Goal: Information Seeking & Learning: Learn about a topic

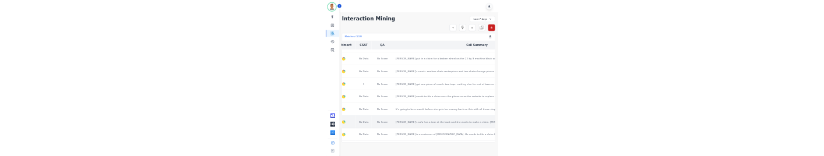
scroll to position [75, 523]
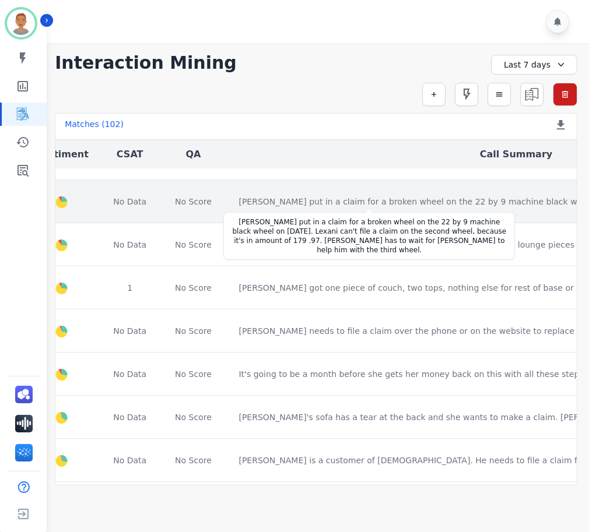
click at [283, 205] on div "[PERSON_NAME] put in a claim for a broken wheel on the 22 by 9 machine black wh…" at bounding box center [460, 202] width 445 height 12
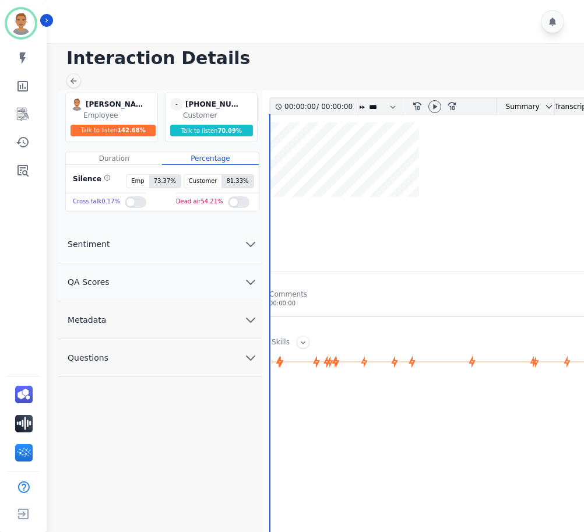
click at [125, 196] on div at bounding box center [136, 202] width 22 height 12
click at [238, 202] on div at bounding box center [239, 202] width 22 height 12
click at [435, 108] on icon at bounding box center [436, 106] width 4 height 5
click at [435, 146] on wave at bounding box center [443, 196] width 347 height 149
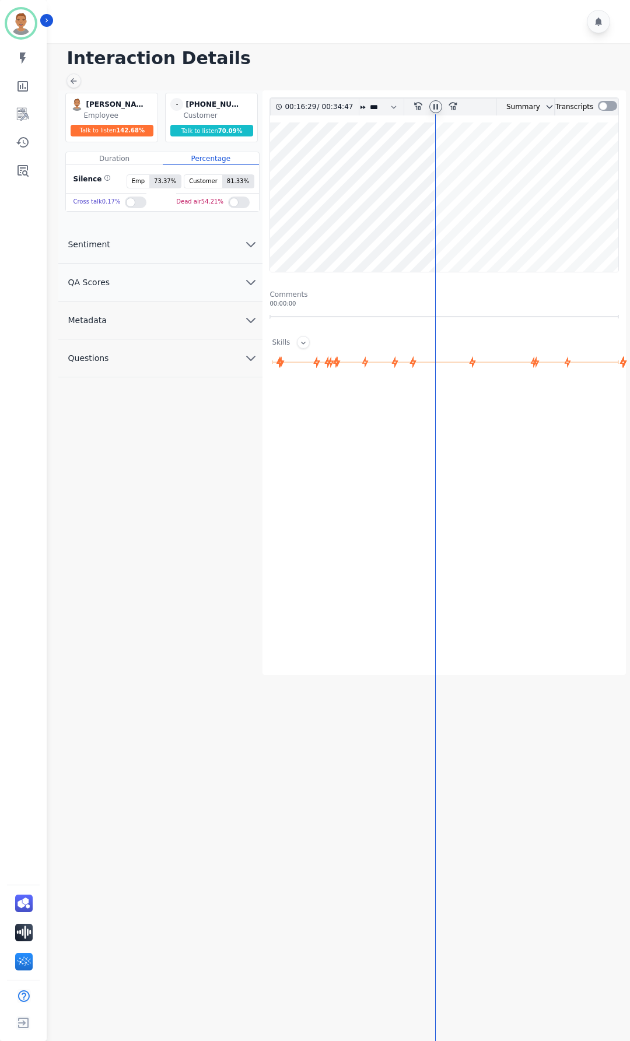
drag, startPoint x: 361, startPoint y: 212, endPoint x: 374, endPoint y: 207, distance: 13.1
click at [364, 210] on wave at bounding box center [443, 196] width 347 height 149
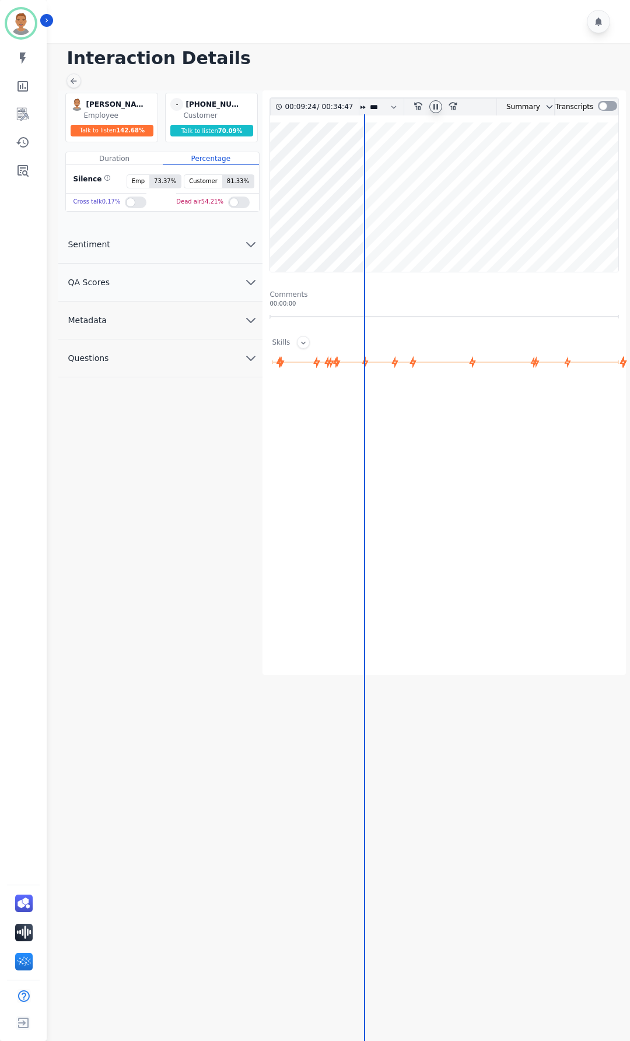
click at [435, 107] on icon at bounding box center [435, 106] width 9 height 9
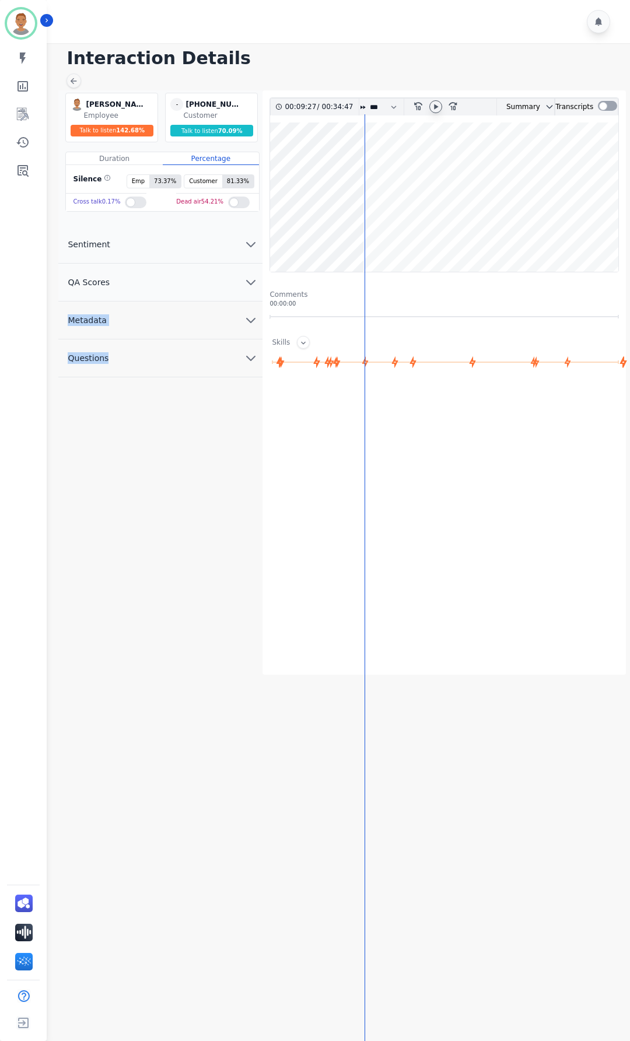
drag, startPoint x: 365, startPoint y: 269, endPoint x: 178, endPoint y: 280, distance: 186.9
click at [178, 280] on div "[PERSON_NAME] [PERSON_NAME] Employee Talk to listen 142.68 % - [PHONE_NUMBER] […" at bounding box center [339, 382] width 563 height 584
click at [415, 103] on icon "rewind-10" at bounding box center [417, 105] width 9 height 9
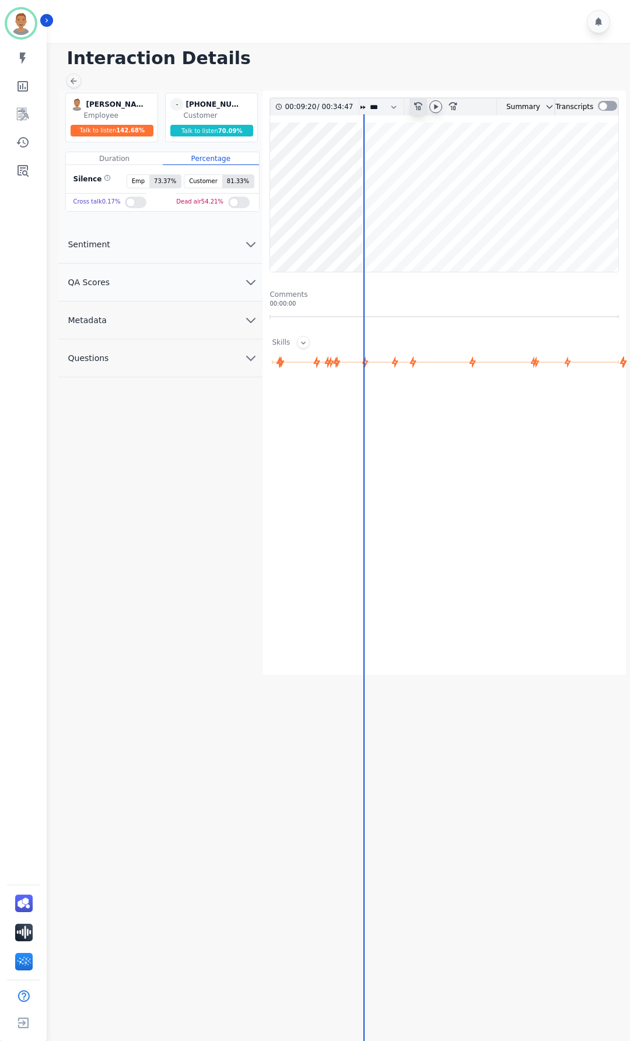
click at [415, 103] on icon "rewind-10" at bounding box center [417, 105] width 9 height 9
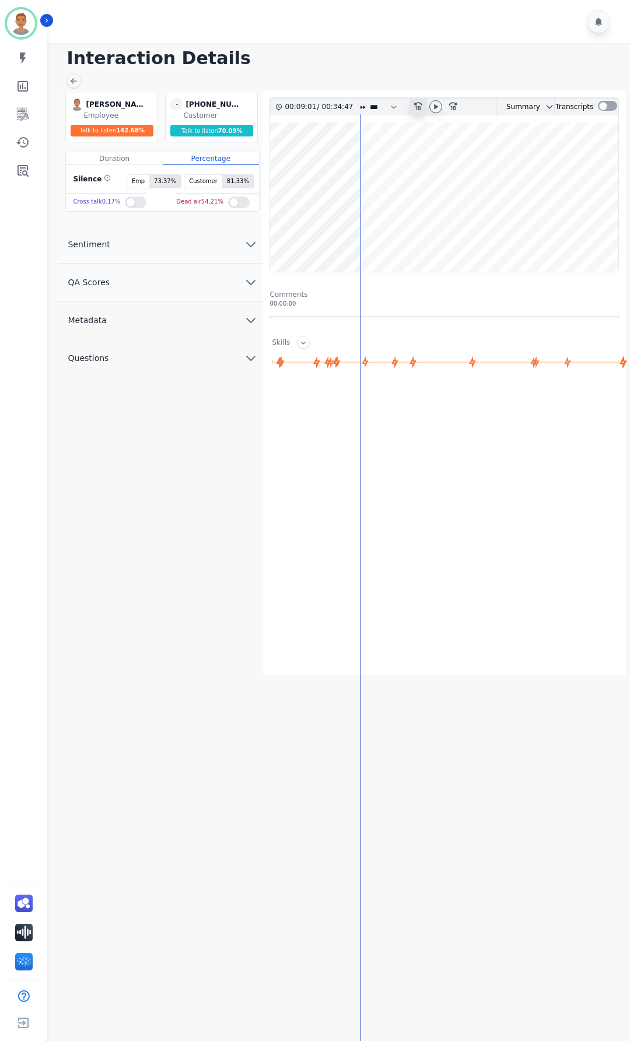
click at [415, 103] on icon "rewind-10" at bounding box center [417, 105] width 9 height 9
click at [415, 104] on icon at bounding box center [418, 106] width 8 height 8
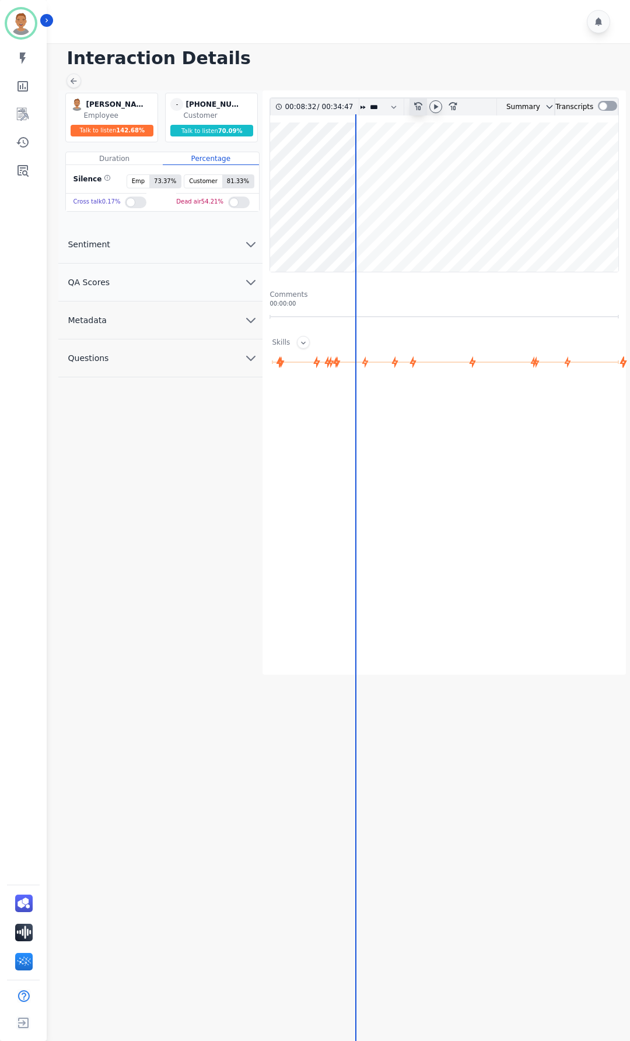
click at [415, 106] on icon "rewind-10" at bounding box center [417, 105] width 9 height 9
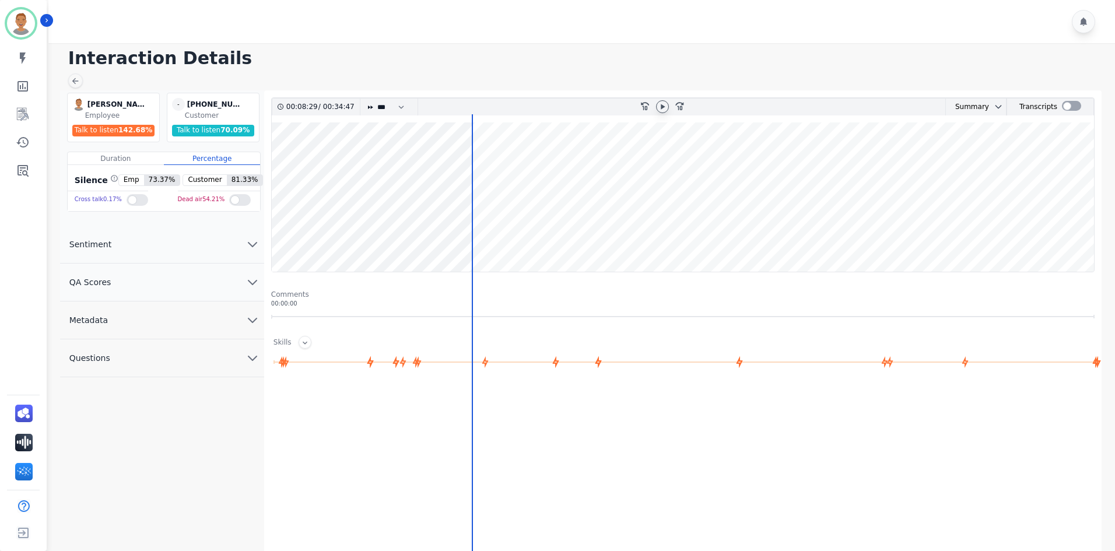
click at [474, 324] on div "00:08:29 / 00:34:47 * * * **** * *** * **** rewind-10 fast-forward-10 Summary A…" at bounding box center [682, 358] width 823 height 523
click at [473, 323] on div "00:08:29 / 00:34:47 * * * **** * *** * **** rewind-10 fast-forward-10 Summary A…" at bounding box center [682, 358] width 823 height 523
drag, startPoint x: 470, startPoint y: 316, endPoint x: 266, endPoint y: 298, distance: 205.4
click at [265, 298] on div "00:08:30 / 00:34:47 * * * **** * *** * **** rewind-10 fast-forward-10 Summary A…" at bounding box center [682, 382] width 837 height 584
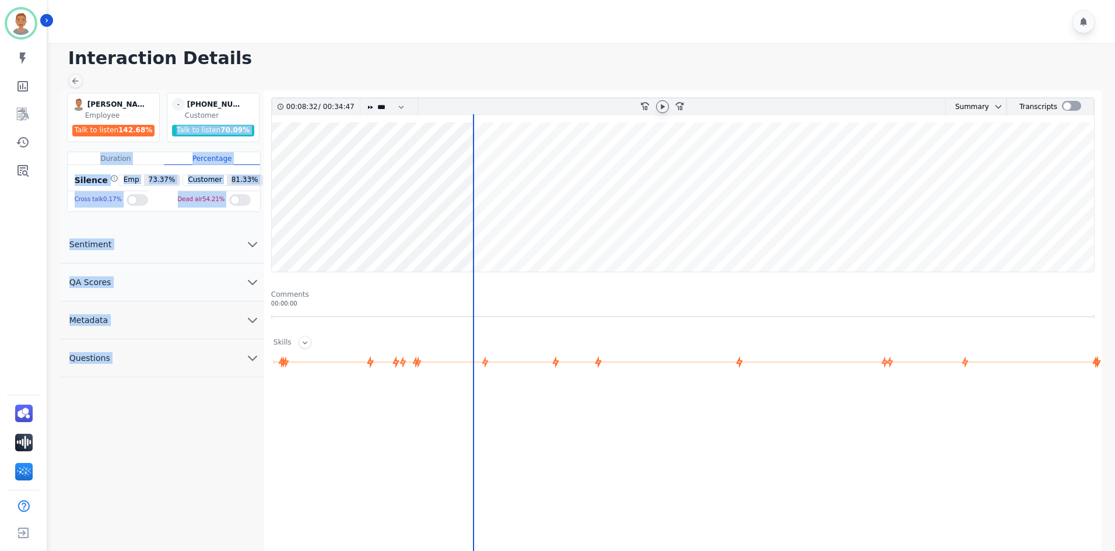
drag, startPoint x: 472, startPoint y: 123, endPoint x: 371, endPoint y: 134, distance: 102.0
click at [177, 129] on div "[PERSON_NAME] [PERSON_NAME] Employee Talk to listen 142.68 % - [PHONE_NUMBER] […" at bounding box center [583, 382] width 1046 height 584
click at [516, 119] on div "00:08:33 / 00:34:47 * * * **** * *** * **** rewind-10 fast-forward-10 Summary A…" at bounding box center [682, 184] width 823 height 175
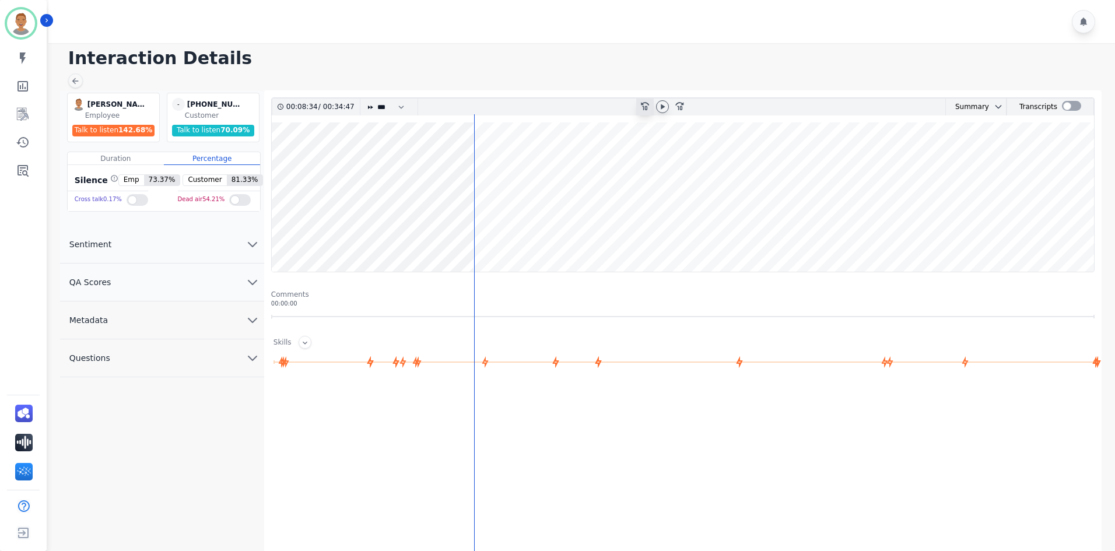
click at [588, 106] on icon "rewind-10" at bounding box center [644, 105] width 9 height 9
click at [588, 107] on icon at bounding box center [645, 106] width 8 height 8
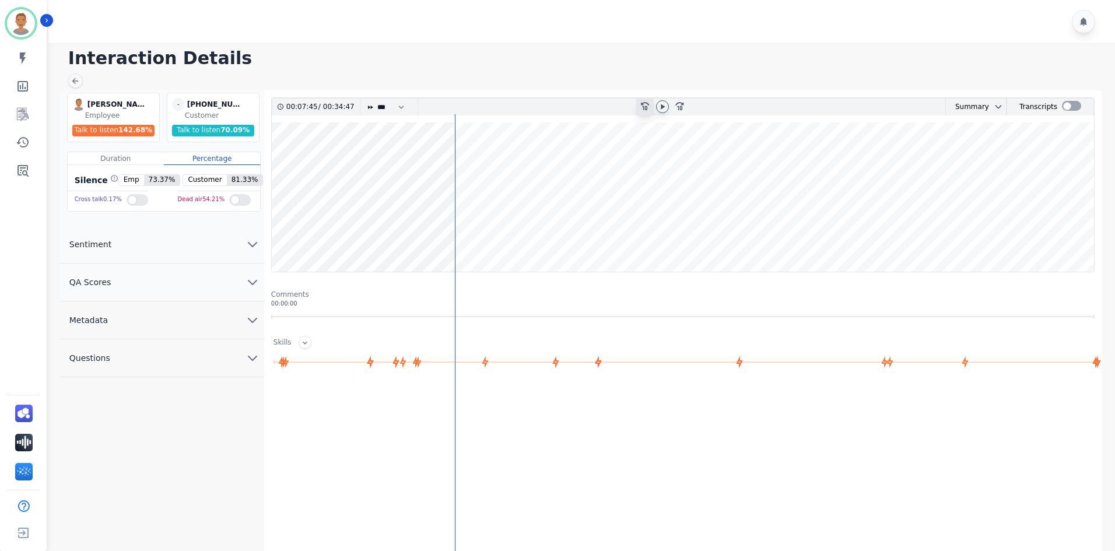
click at [588, 107] on icon at bounding box center [645, 106] width 8 height 8
click at [588, 109] on icon "rewind-10" at bounding box center [644, 105] width 9 height 9
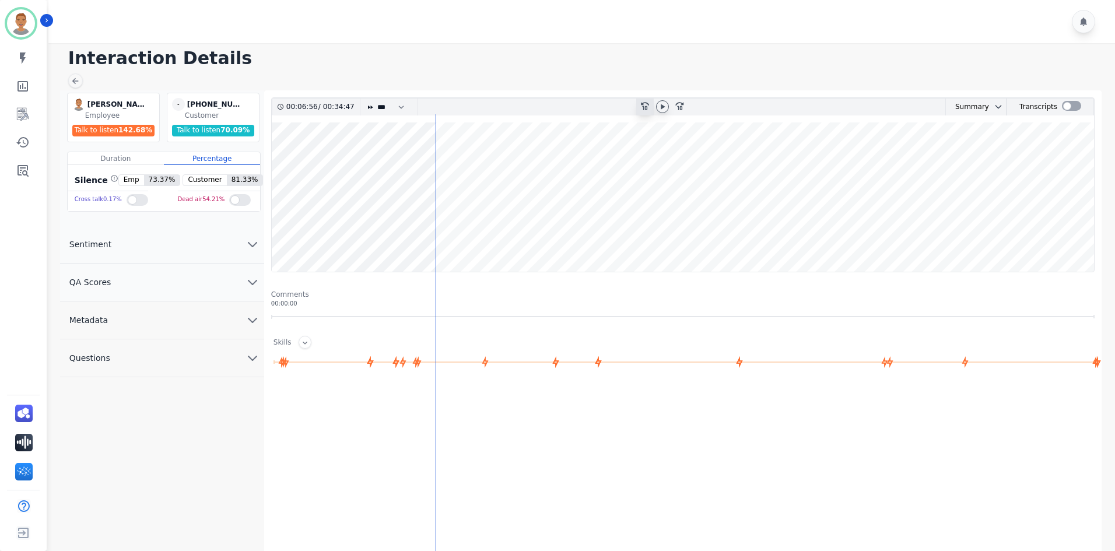
click at [588, 109] on icon "rewind-10" at bounding box center [644, 105] width 9 height 9
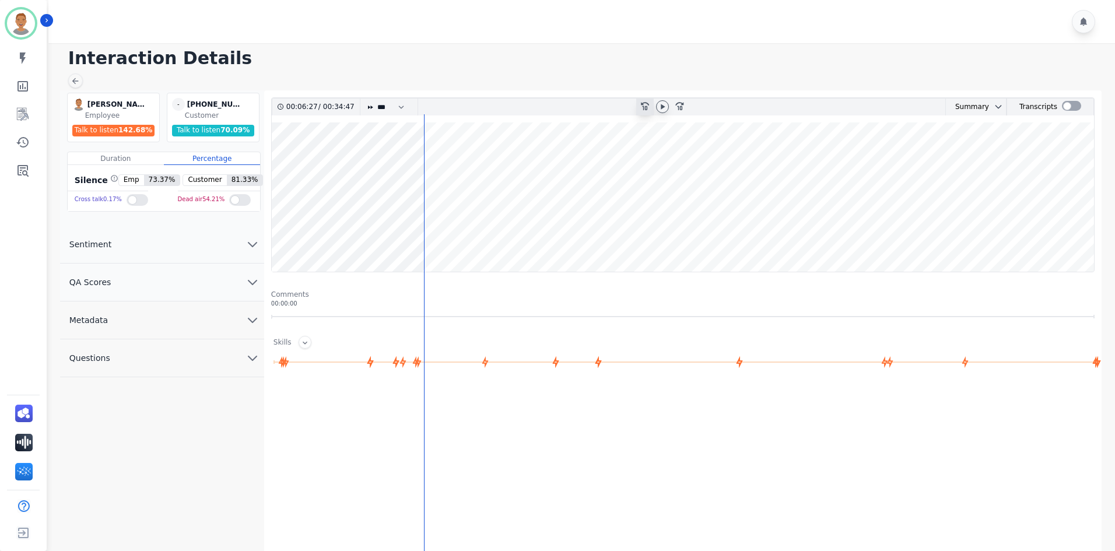
click at [588, 109] on icon "rewind-10" at bounding box center [644, 105] width 9 height 9
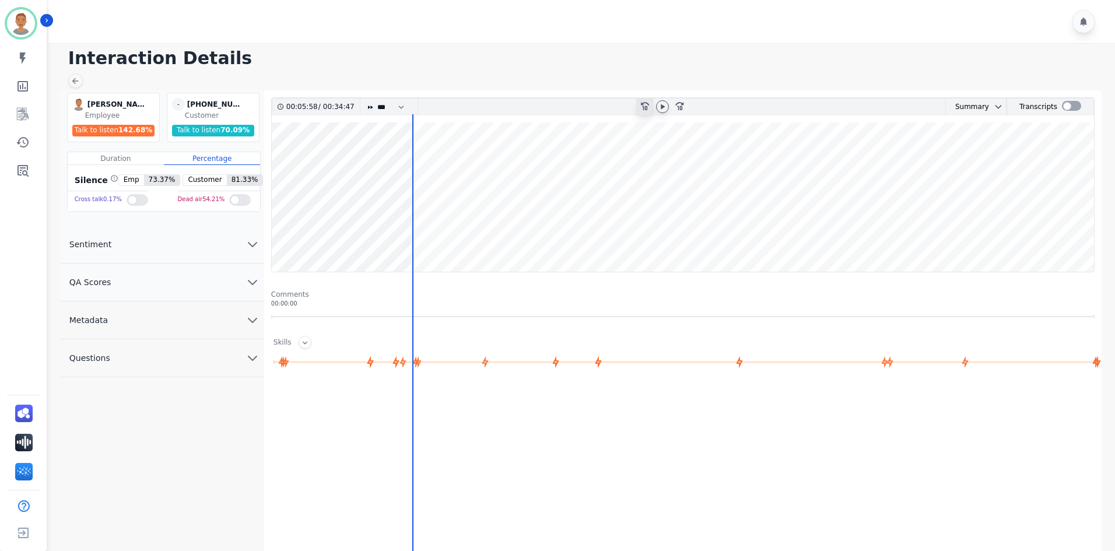
click at [588, 109] on icon "rewind-10" at bounding box center [644, 105] width 9 height 9
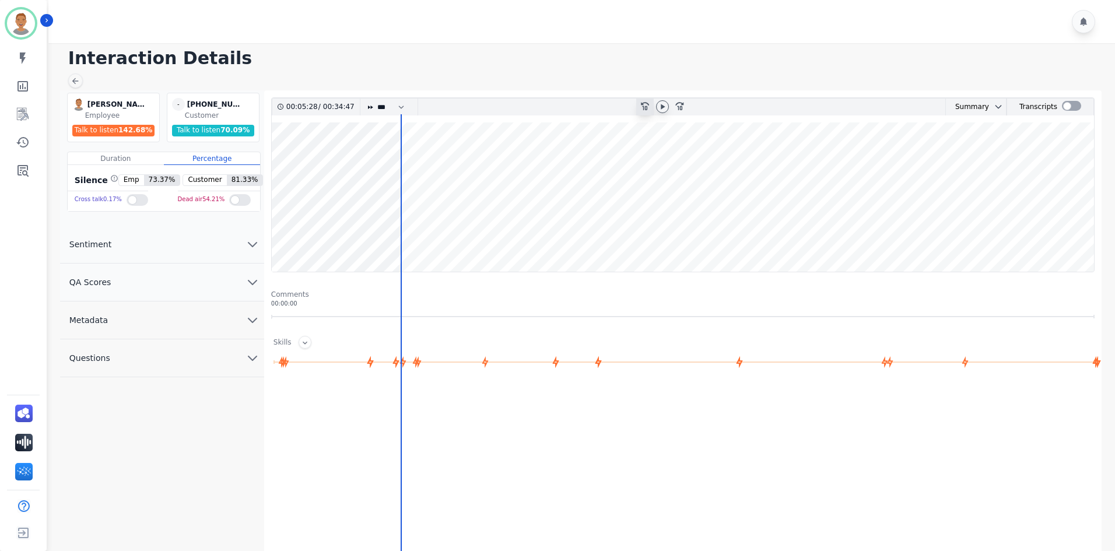
click at [588, 110] on icon at bounding box center [645, 106] width 8 height 8
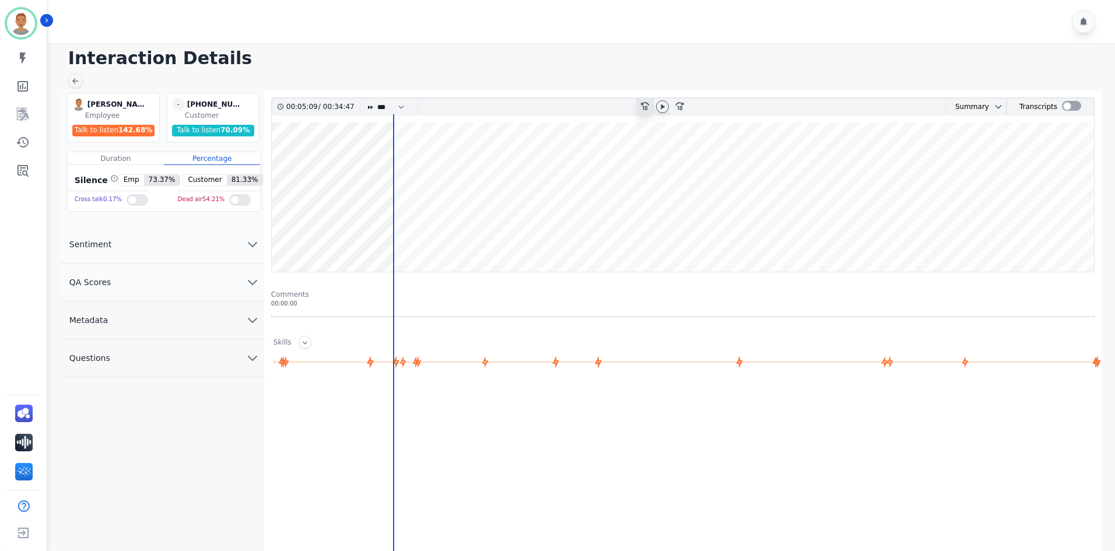
click at [588, 110] on icon at bounding box center [645, 106] width 8 height 8
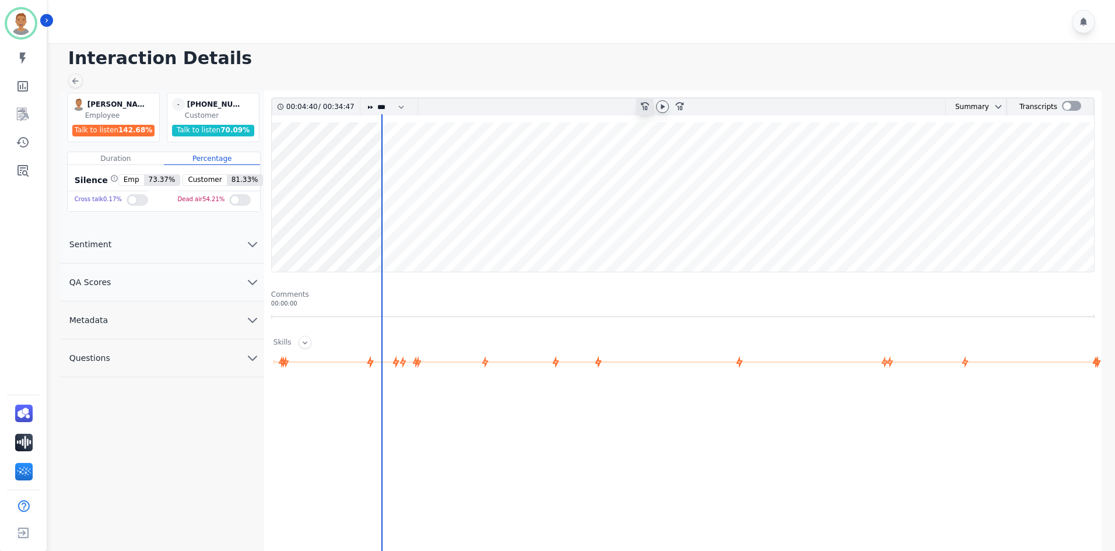
click at [588, 110] on icon at bounding box center [645, 106] width 8 height 8
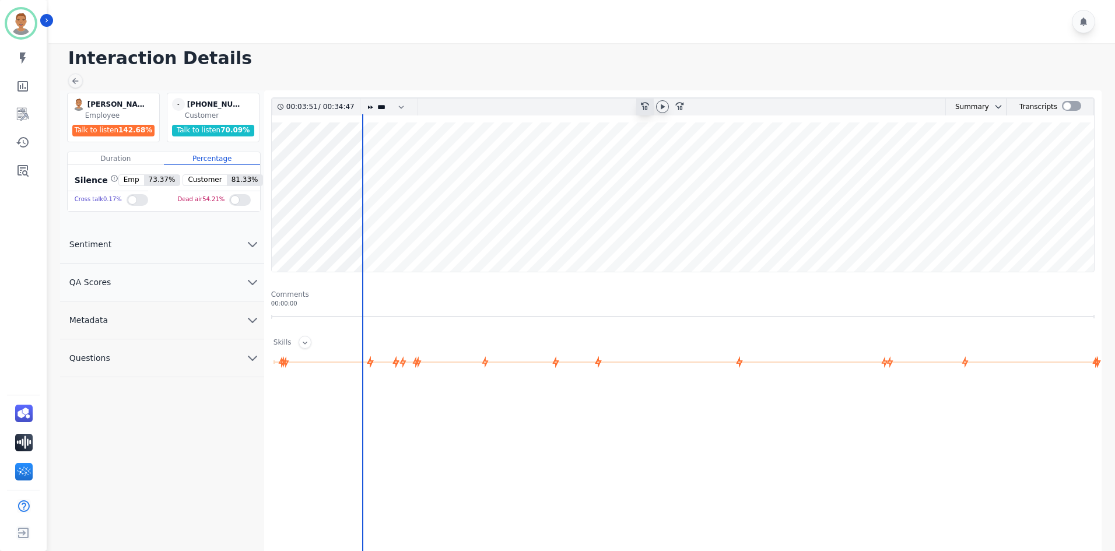
click at [588, 109] on icon at bounding box center [645, 106] width 8 height 8
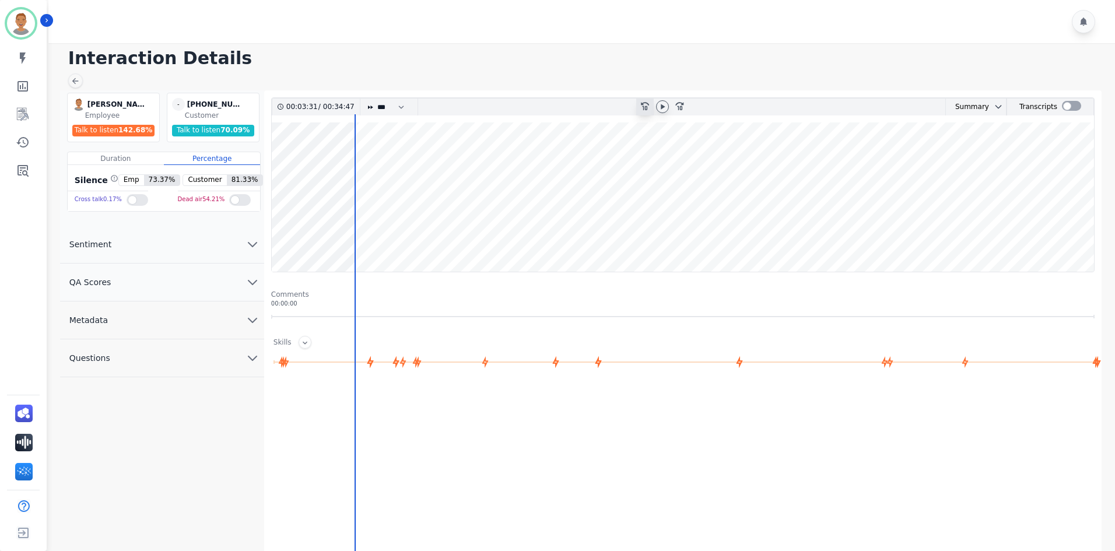
click at [588, 109] on icon "rewind-10" at bounding box center [644, 105] width 9 height 9
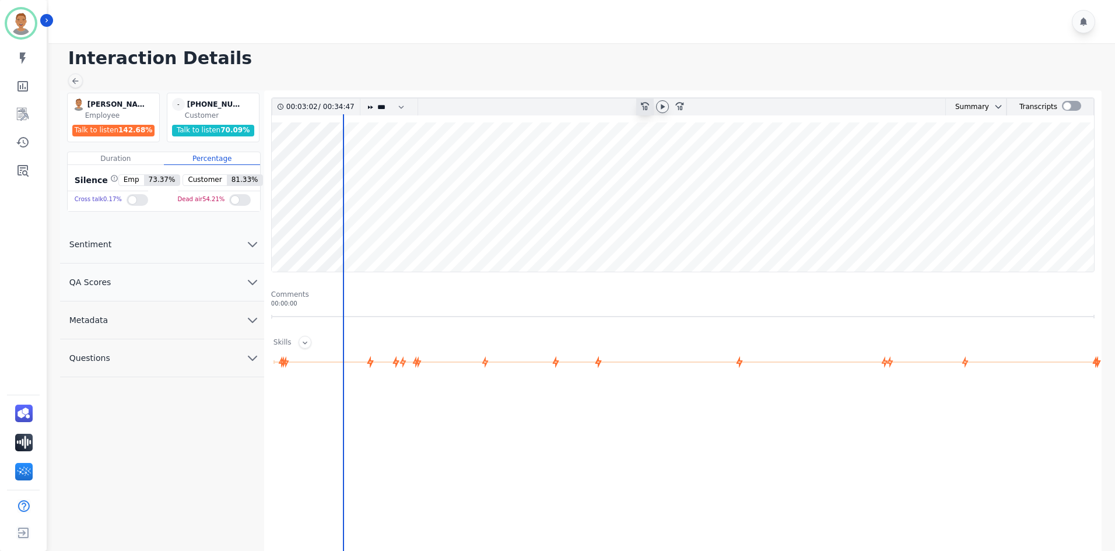
click at [588, 109] on icon "rewind-10" at bounding box center [644, 105] width 9 height 9
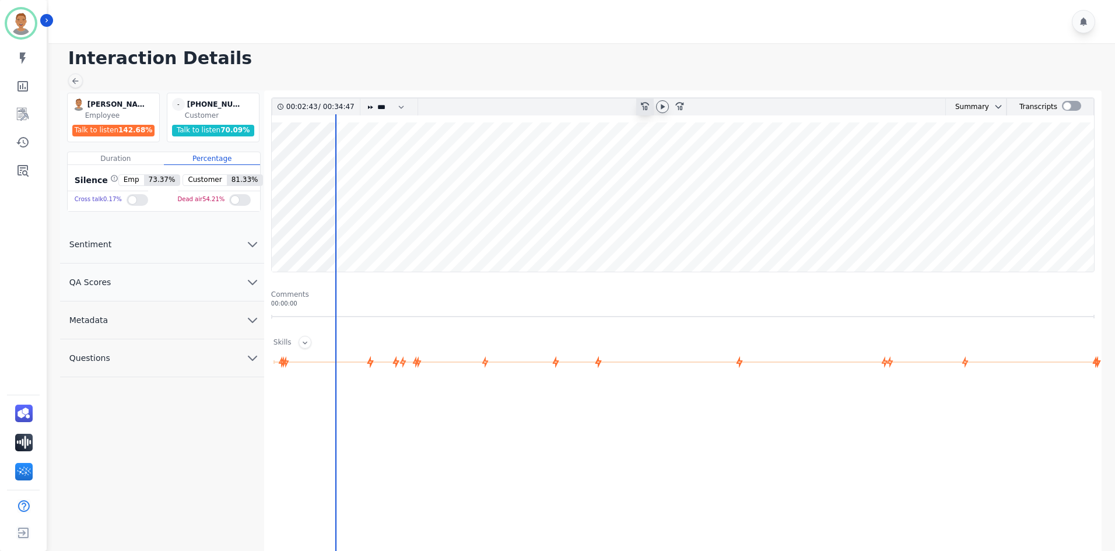
click at [588, 109] on icon "rewind-10" at bounding box center [644, 105] width 9 height 9
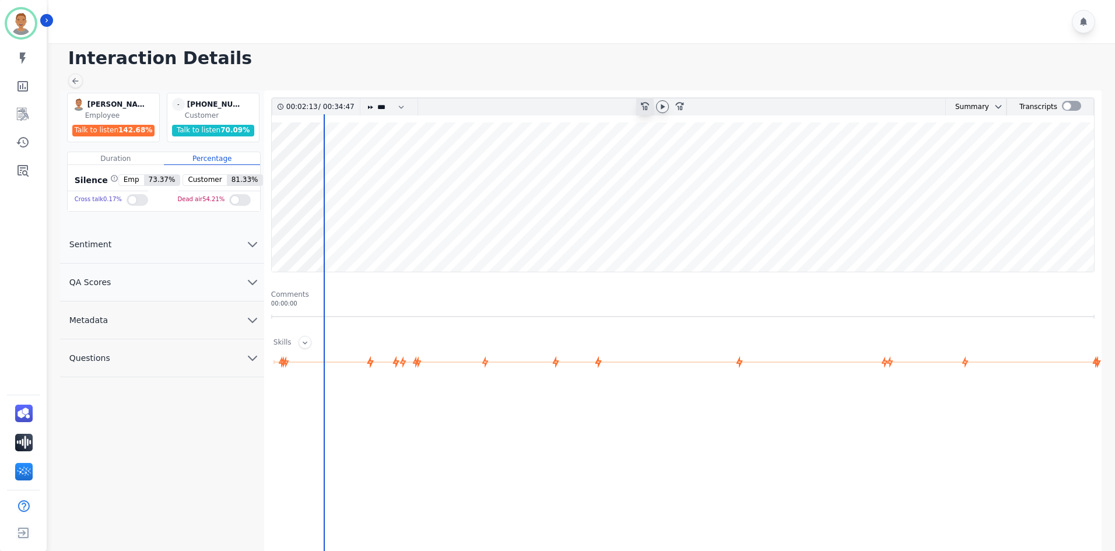
click at [588, 109] on icon "rewind-10" at bounding box center [644, 105] width 9 height 9
click at [588, 109] on icon at bounding box center [645, 106] width 8 height 8
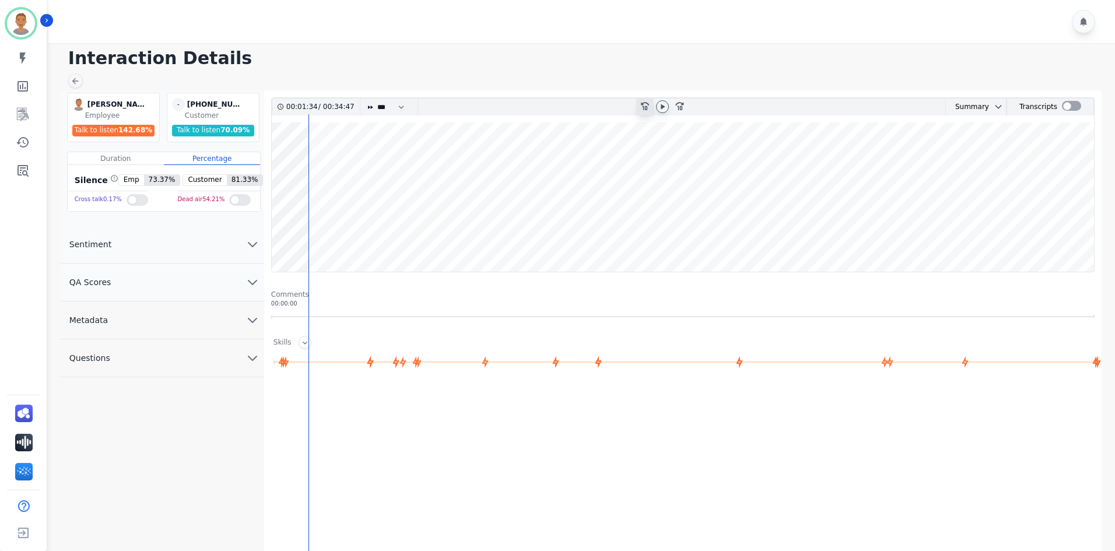
click at [588, 109] on icon at bounding box center [645, 106] width 8 height 8
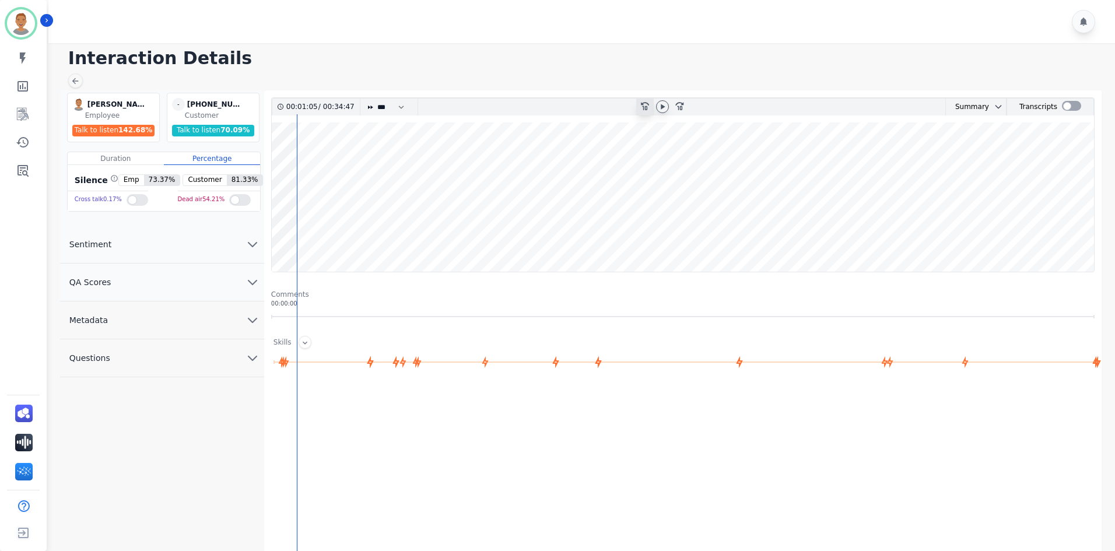
click at [588, 109] on icon "rewind-10" at bounding box center [644, 105] width 9 height 9
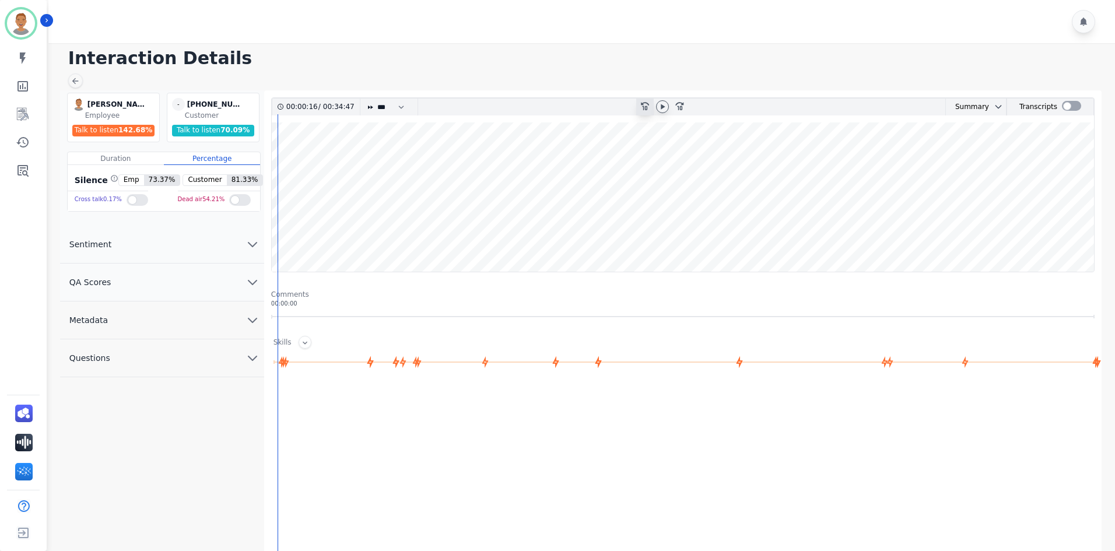
click at [588, 109] on icon "rewind-10" at bounding box center [644, 105] width 9 height 9
click at [588, 108] on icon "rewind-10" at bounding box center [644, 105] width 9 height 9
click at [588, 107] on icon "rewind-10" at bounding box center [644, 105] width 9 height 9
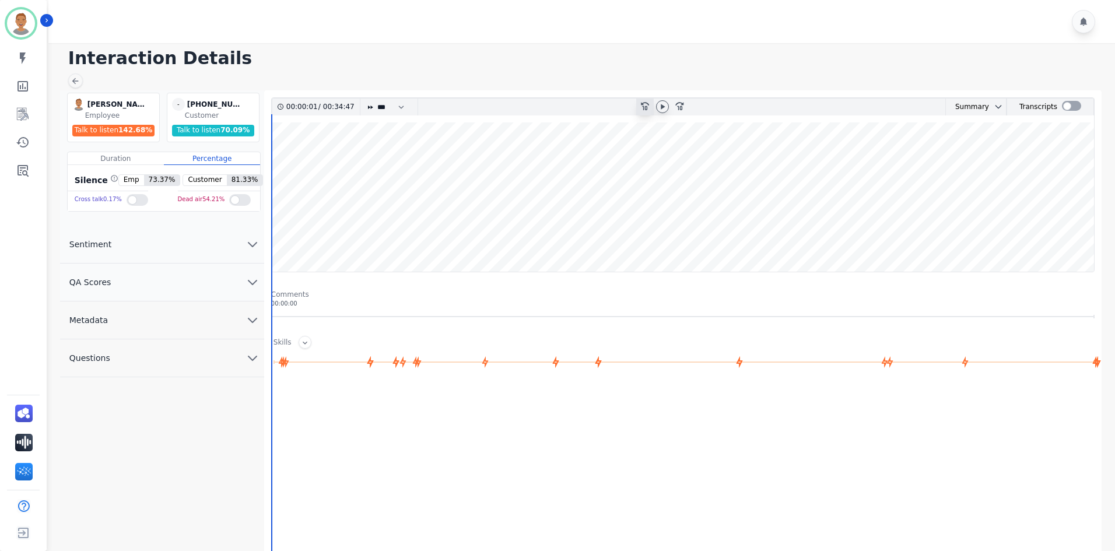
click at [588, 107] on icon "rewind-10" at bounding box center [644, 105] width 9 height 9
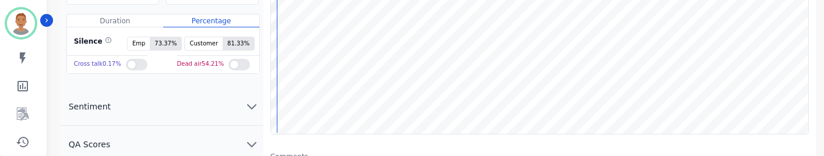
scroll to position [117, 0]
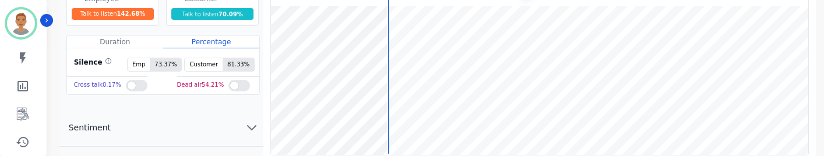
drag, startPoint x: 391, startPoint y: 15, endPoint x: 398, endPoint y: 15, distance: 7.6
click at [398, 15] on wave at bounding box center [540, 80] width 538 height 149
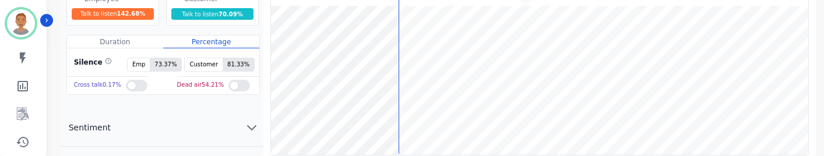
click at [405, 15] on wave at bounding box center [540, 80] width 538 height 149
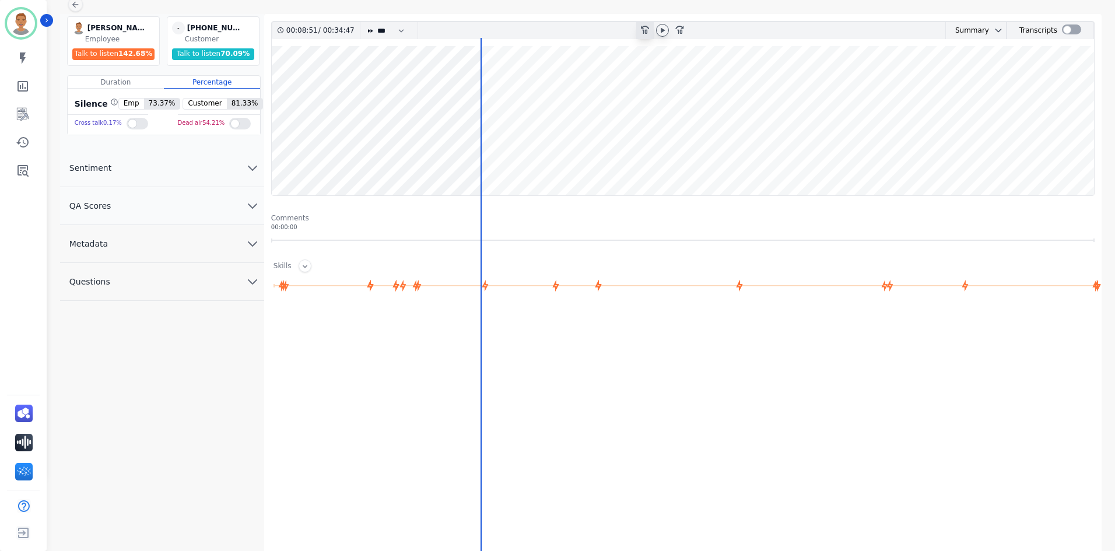
click at [588, 31] on div "rewind-10" at bounding box center [644, 30] width 17 height 17
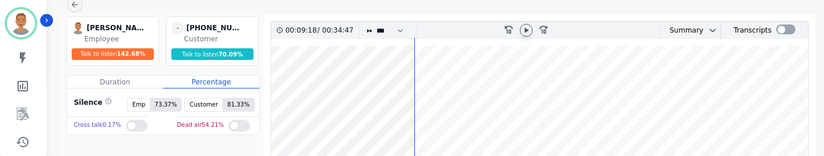
scroll to position [193, 0]
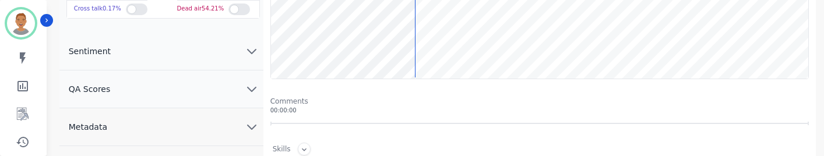
click at [248, 48] on icon "chevron down" at bounding box center [252, 51] width 14 height 14
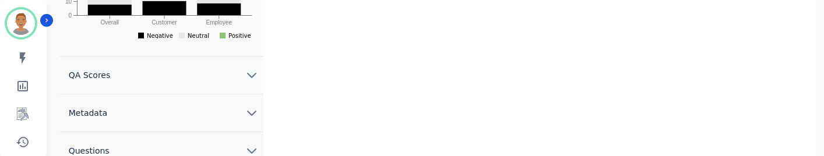
scroll to position [426, 0]
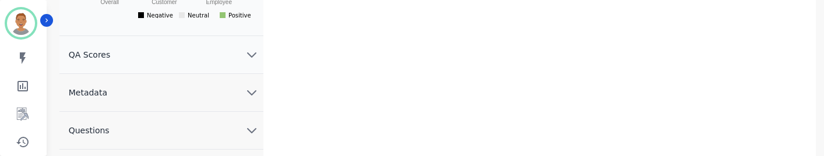
click at [252, 57] on icon "chevron down" at bounding box center [252, 55] width 8 height 4
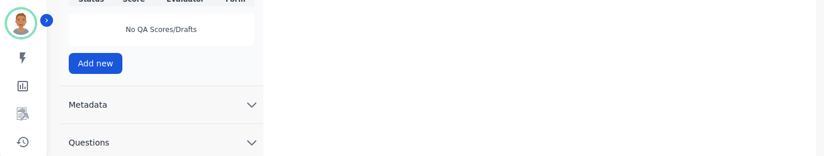
scroll to position [619, 0]
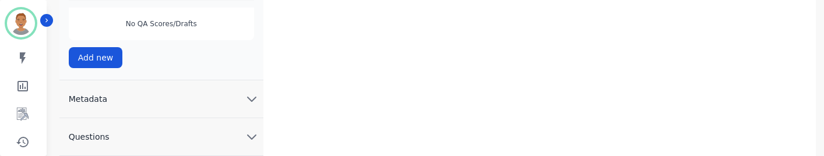
click at [258, 94] on icon "chevron down" at bounding box center [252, 99] width 14 height 14
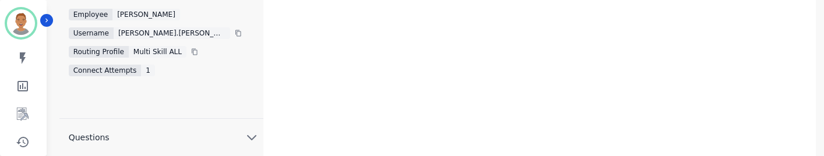
scroll to position [767, 0]
click at [191, 51] on icon at bounding box center [194, 51] width 7 height 7
click at [192, 50] on icon at bounding box center [195, 51] width 6 height 6
click at [191, 52] on icon at bounding box center [194, 51] width 7 height 7
click at [191, 51] on icon at bounding box center [194, 51] width 7 height 7
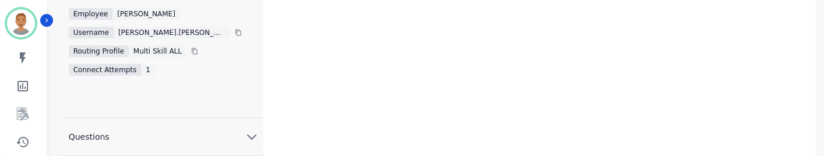
click at [251, 134] on icon "chevron down" at bounding box center [252, 137] width 14 height 14
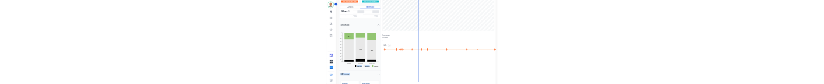
scroll to position [145, 0]
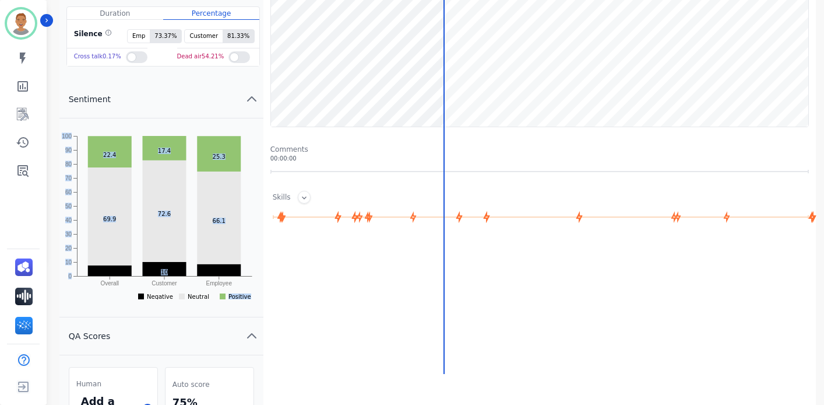
drag, startPoint x: 247, startPoint y: 404, endPoint x: 231, endPoint y: 359, distance: 48.1
click at [251, 268] on div "Overall Customer Employee 0 10 20 30 40 50 60 70 80 90 100 10 69.9 72.6 66.1 22…" at bounding box center [161, 217] width 204 height 199
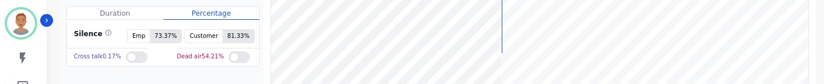
drag, startPoint x: 502, startPoint y: 20, endPoint x: 514, endPoint y: 20, distance: 11.7
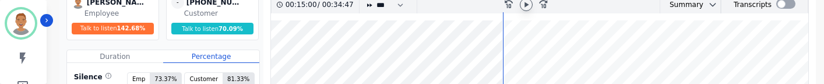
scroll to position [82, 0]
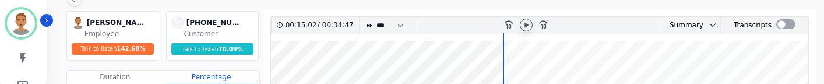
click at [526, 24] on icon at bounding box center [527, 24] width 4 height 5
click at [528, 22] on icon at bounding box center [526, 24] width 9 height 9
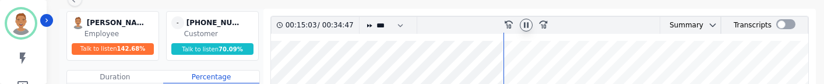
click at [528, 22] on icon at bounding box center [526, 24] width 9 height 9
click at [529, 22] on icon at bounding box center [526, 24] width 9 height 9
click at [531, 23] on icon at bounding box center [526, 24] width 9 height 9
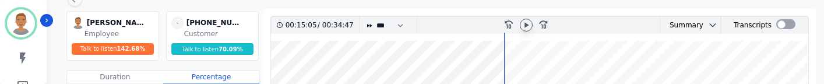
click at [522, 24] on icon at bounding box center [526, 24] width 9 height 9
click at [525, 25] on icon at bounding box center [526, 24] width 9 height 9
click at [525, 25] on icon at bounding box center [527, 24] width 4 height 5
click at [525, 25] on icon at bounding box center [526, 24] width 5 height 5
click at [527, 25] on icon at bounding box center [526, 24] width 9 height 9
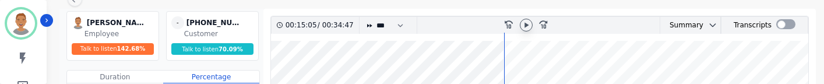
click at [528, 25] on icon at bounding box center [527, 24] width 4 height 5
click at [528, 25] on icon at bounding box center [526, 24] width 5 height 5
click at [528, 25] on icon at bounding box center [527, 24] width 4 height 5
click at [528, 26] on icon at bounding box center [526, 24] width 5 height 5
click at [528, 26] on icon at bounding box center [527, 24] width 4 height 5
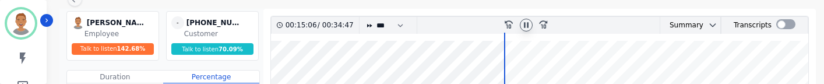
click at [528, 26] on icon at bounding box center [526, 24] width 5 height 5
click at [529, 26] on icon at bounding box center [526, 24] width 9 height 9
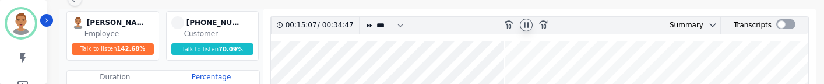
click at [529, 26] on icon at bounding box center [526, 24] width 9 height 9
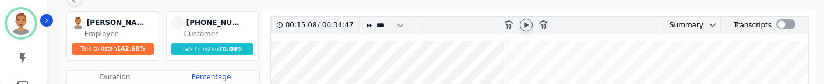
click at [529, 26] on icon at bounding box center [526, 24] width 9 height 9
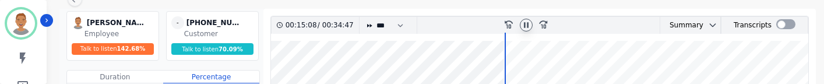
click at [529, 26] on icon at bounding box center [526, 24] width 9 height 9
click at [528, 26] on icon at bounding box center [526, 24] width 5 height 5
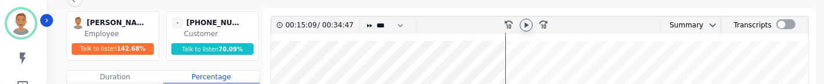
click at [527, 26] on icon at bounding box center [526, 24] width 9 height 9
click at [527, 26] on icon at bounding box center [527, 24] width 4 height 5
click at [527, 26] on icon at bounding box center [526, 24] width 9 height 9
click at [528, 26] on icon at bounding box center [526, 24] width 9 height 9
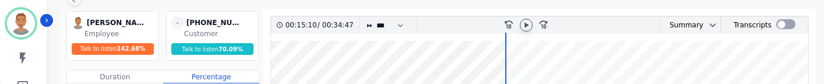
click at [528, 26] on icon at bounding box center [526, 24] width 9 height 9
click at [528, 26] on icon at bounding box center [526, 24] width 5 height 5
click at [528, 26] on icon at bounding box center [526, 24] width 9 height 9
click at [528, 26] on icon at bounding box center [526, 24] width 5 height 5
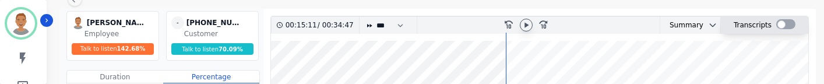
click at [588, 26] on div at bounding box center [786, 24] width 19 height 10
click at [588, 23] on div at bounding box center [786, 24] width 19 height 10
click at [588, 25] on div at bounding box center [786, 24] width 19 height 10
click at [588, 23] on div at bounding box center [786, 24] width 19 height 10
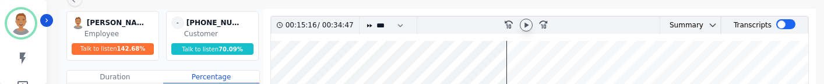
click at [526, 27] on icon at bounding box center [526, 24] width 9 height 9
click at [529, 24] on icon at bounding box center [526, 24] width 9 height 9
click at [546, 22] on icon at bounding box center [543, 24] width 8 height 8
click at [513, 24] on div "rewind-10" at bounding box center [508, 25] width 17 height 17
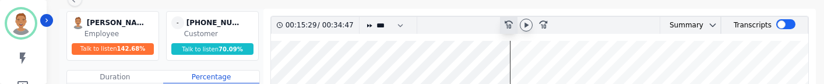
click at [510, 24] on icon "rewind-10" at bounding box center [508, 23] width 9 height 9
click at [525, 23] on icon at bounding box center [527, 24] width 4 height 5
click at [532, 26] on div at bounding box center [526, 25] width 13 height 13
click at [510, 21] on icon at bounding box center [509, 24] width 8 height 8
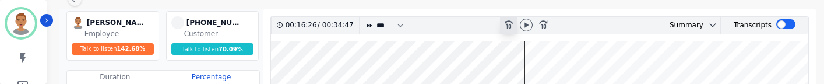
click at [510, 21] on icon at bounding box center [509, 24] width 8 height 8
click at [508, 22] on icon at bounding box center [509, 24] width 8 height 8
